Goal: Find specific page/section

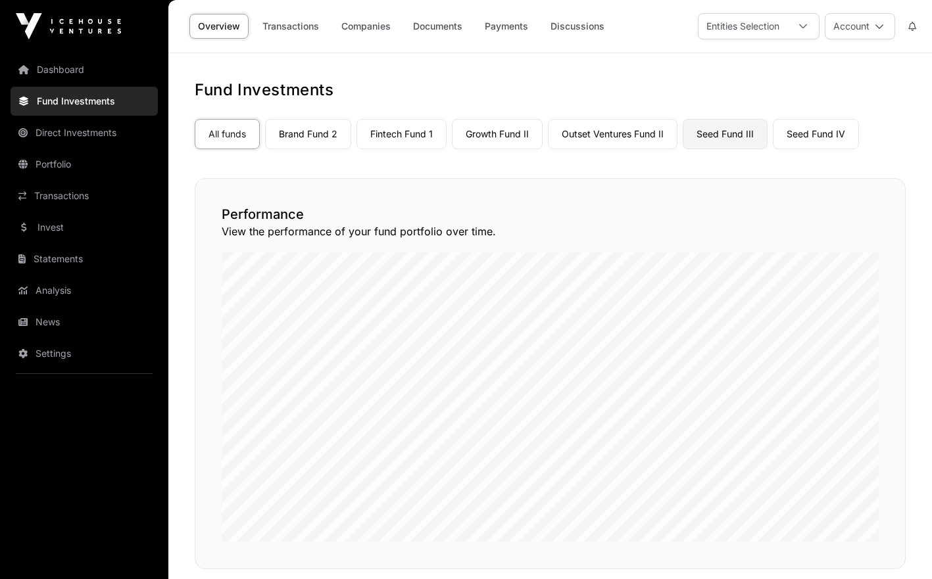
click at [711, 128] on link "Seed Fund III" at bounding box center [724, 134] width 85 height 30
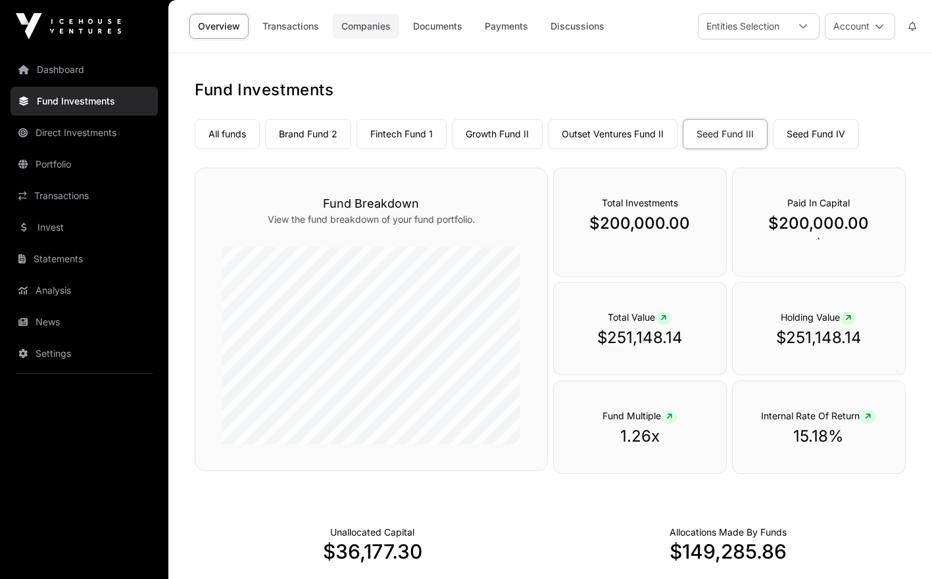
click at [373, 22] on link "Companies" at bounding box center [366, 26] width 66 height 25
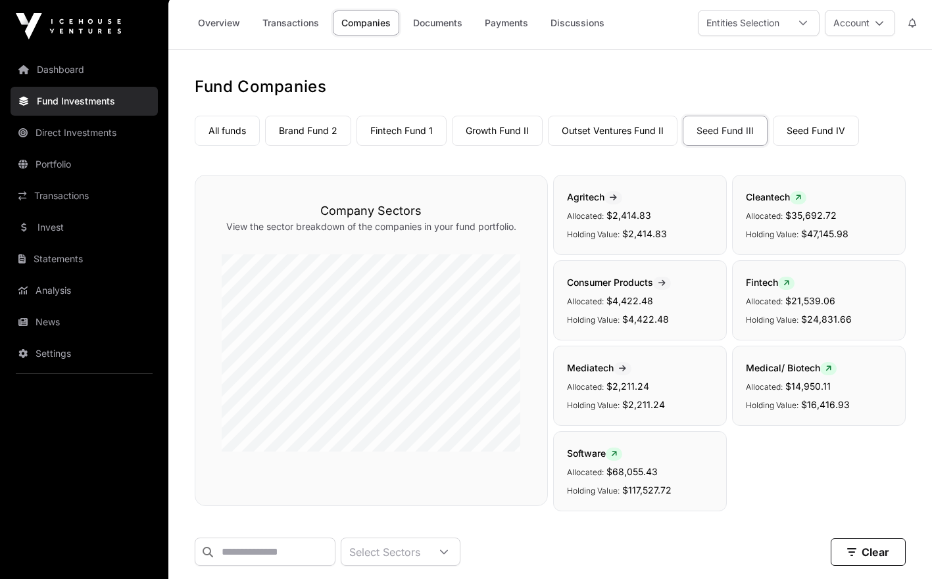
scroll to position [2, 0]
click at [65, 285] on link "Analysis" at bounding box center [84, 290] width 147 height 29
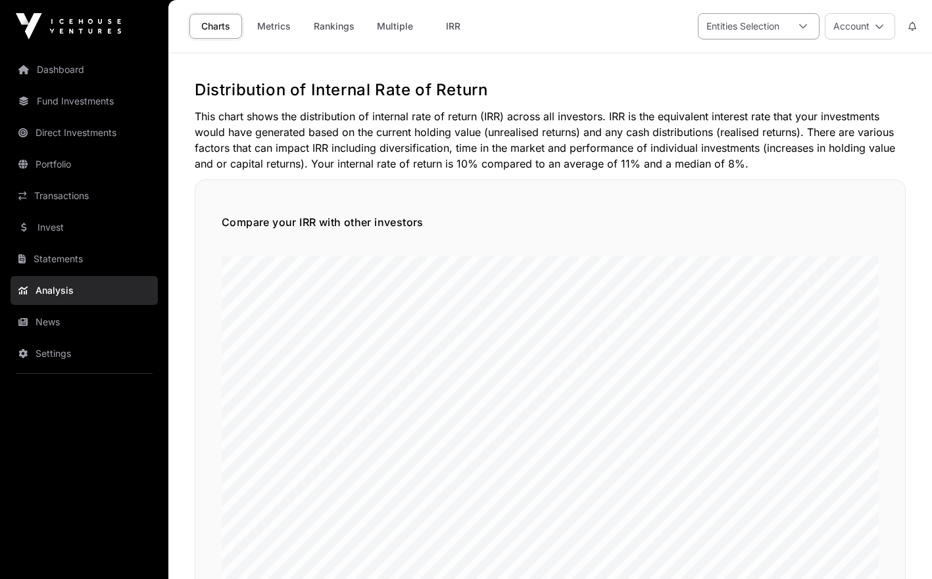
click at [801, 26] on icon at bounding box center [803, 26] width 8 height 5
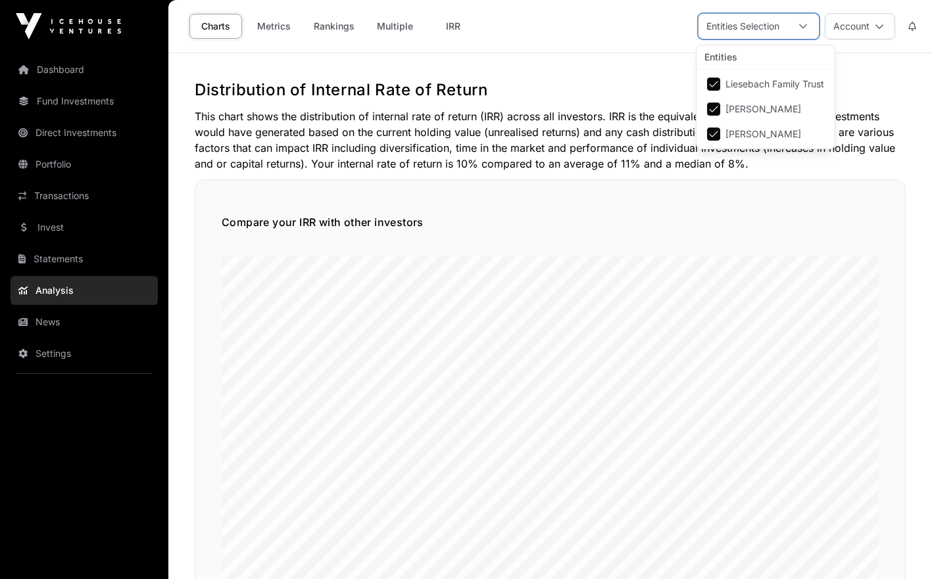
scroll to position [13, 9]
click at [801, 26] on icon at bounding box center [803, 26] width 8 height 5
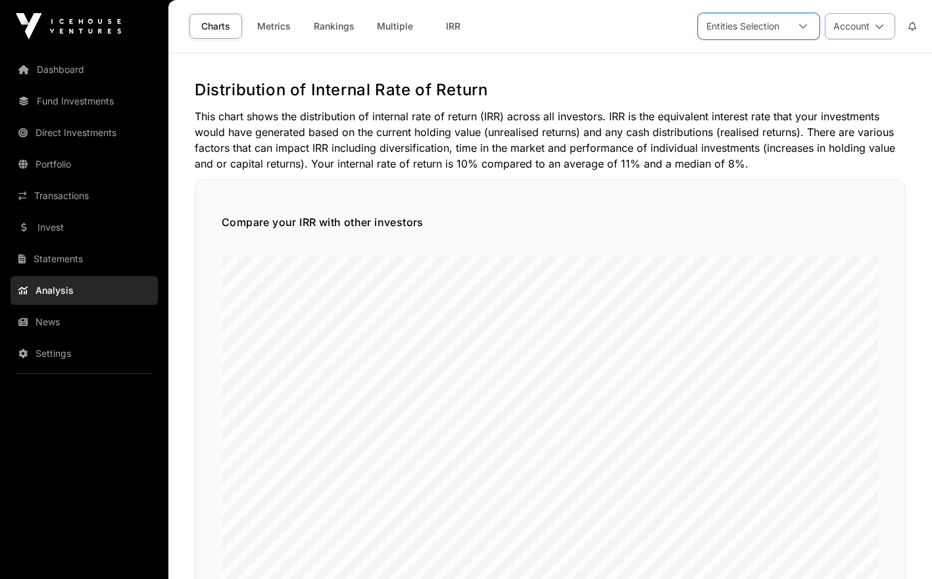
click at [859, 30] on button "Account" at bounding box center [859, 26] width 70 height 26
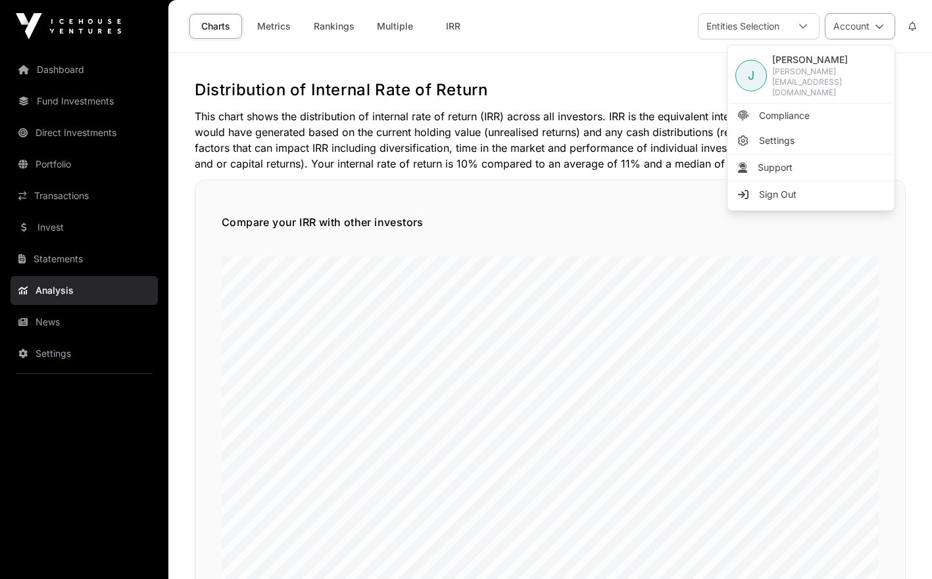
click at [859, 30] on button "Account" at bounding box center [859, 26] width 70 height 26
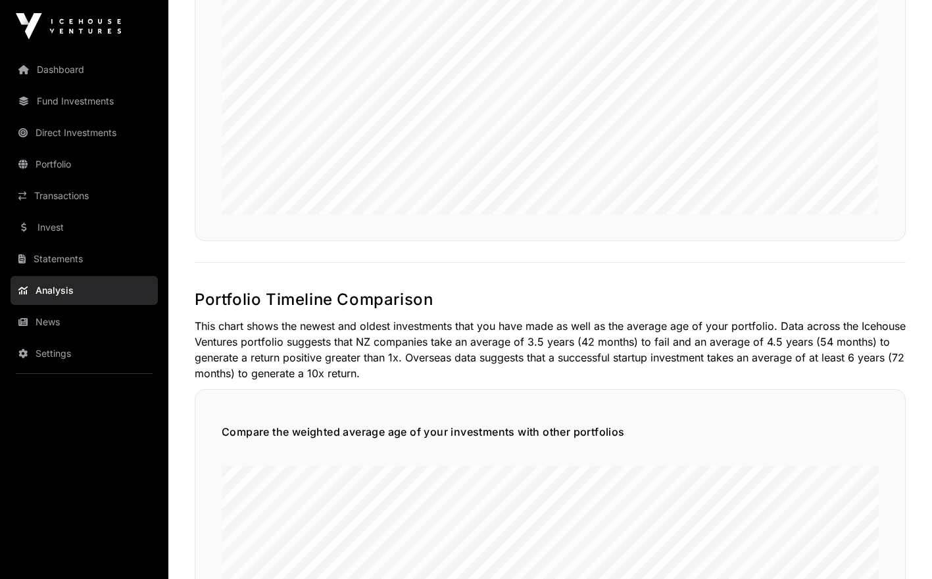
scroll to position [958, 0]
